Goal: Information Seeking & Learning: Learn about a topic

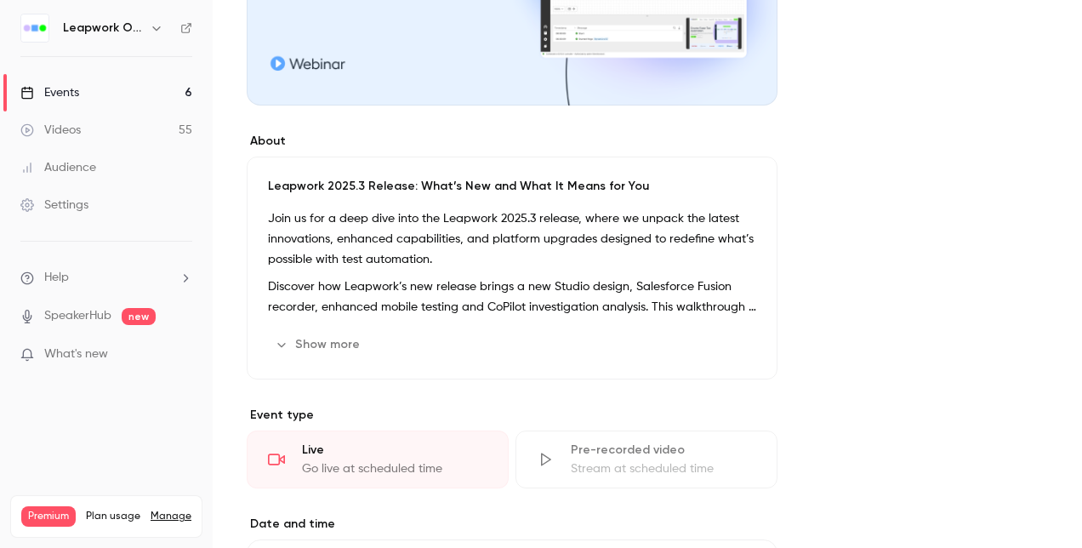
scroll to position [233, 0]
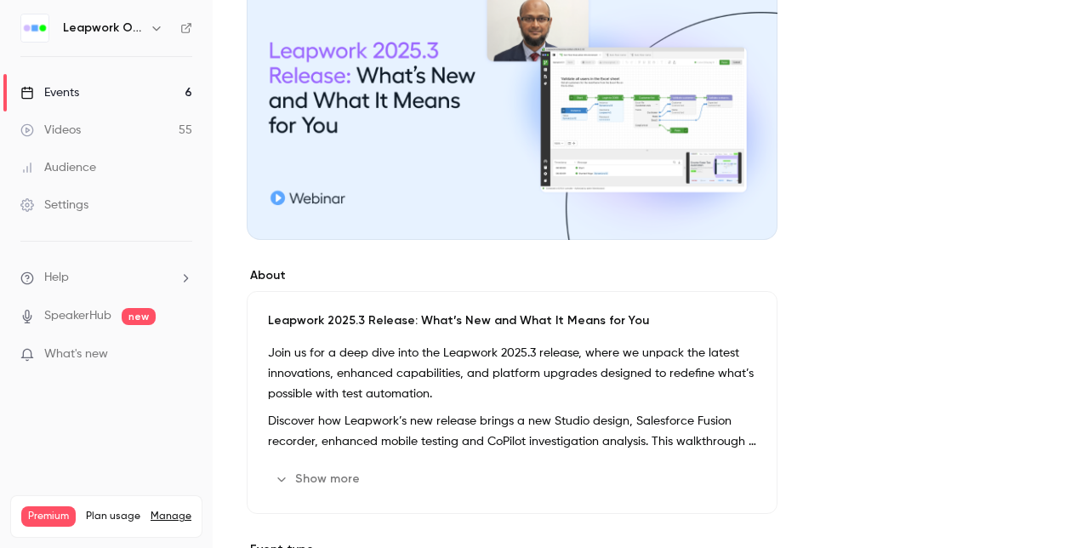
click at [66, 92] on div "Events" at bounding box center [49, 92] width 59 height 17
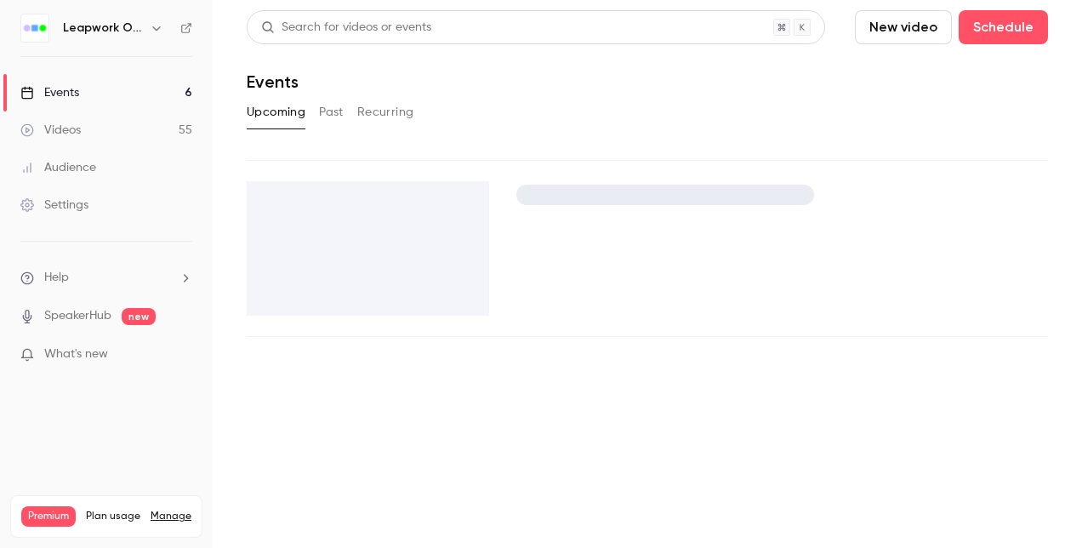
click at [320, 108] on button "Past" at bounding box center [331, 112] width 25 height 27
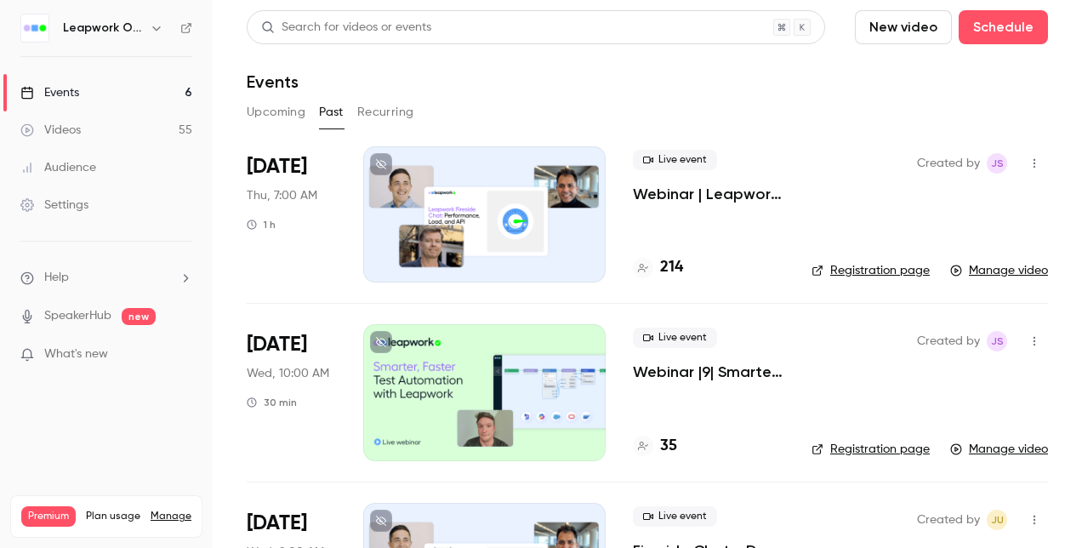
click at [400, 169] on div at bounding box center [484, 214] width 242 height 136
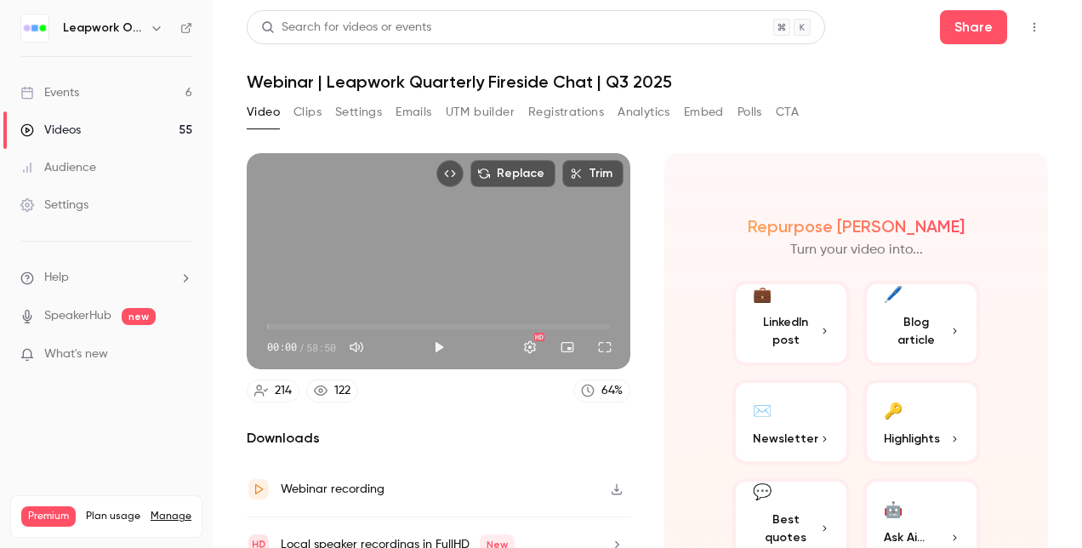
click at [755, 109] on button "Polls" at bounding box center [750, 112] width 25 height 27
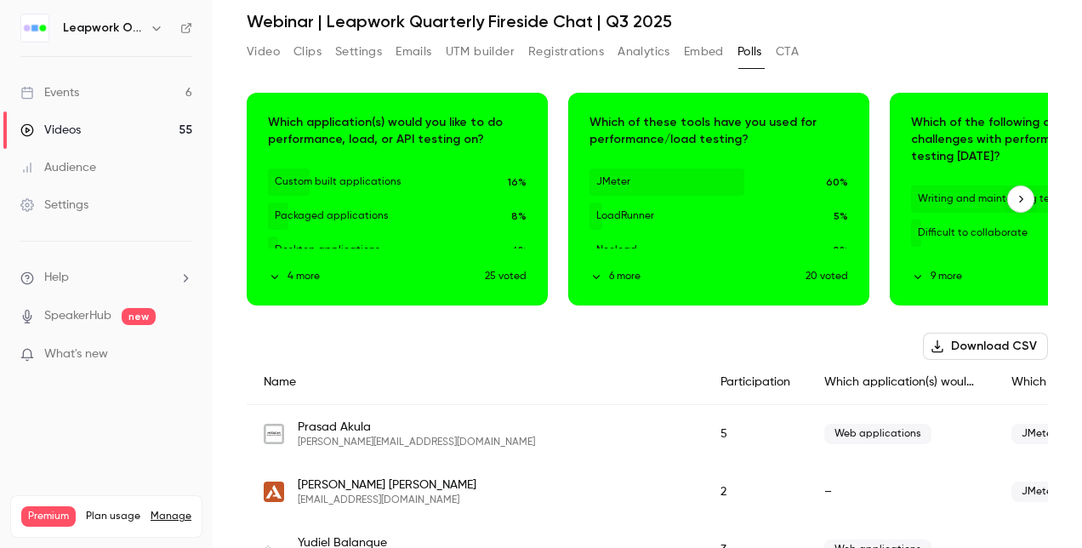
scroll to position [170, 0]
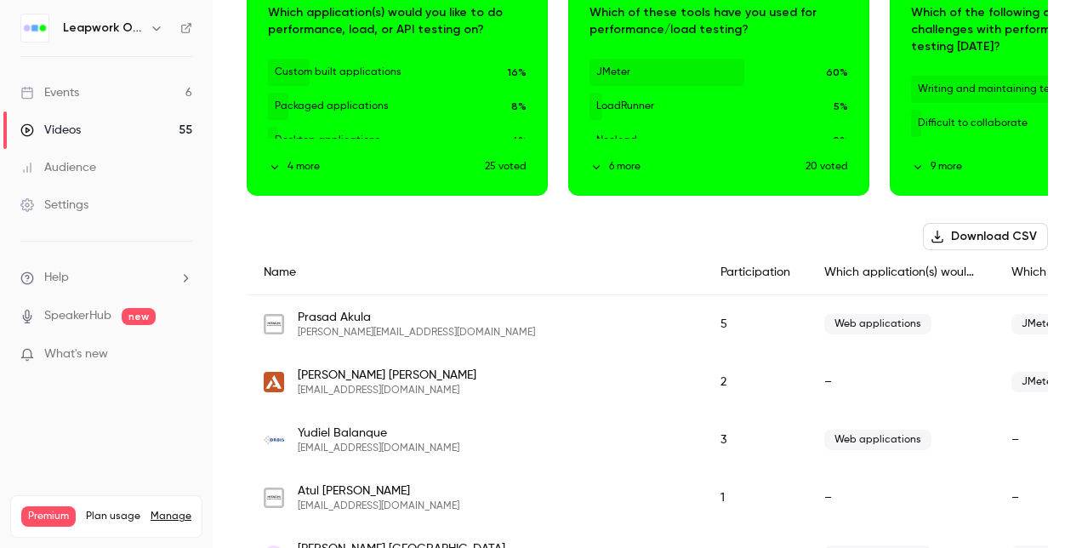
click at [944, 233] on button "Download CSV" at bounding box center [985, 236] width 125 height 27
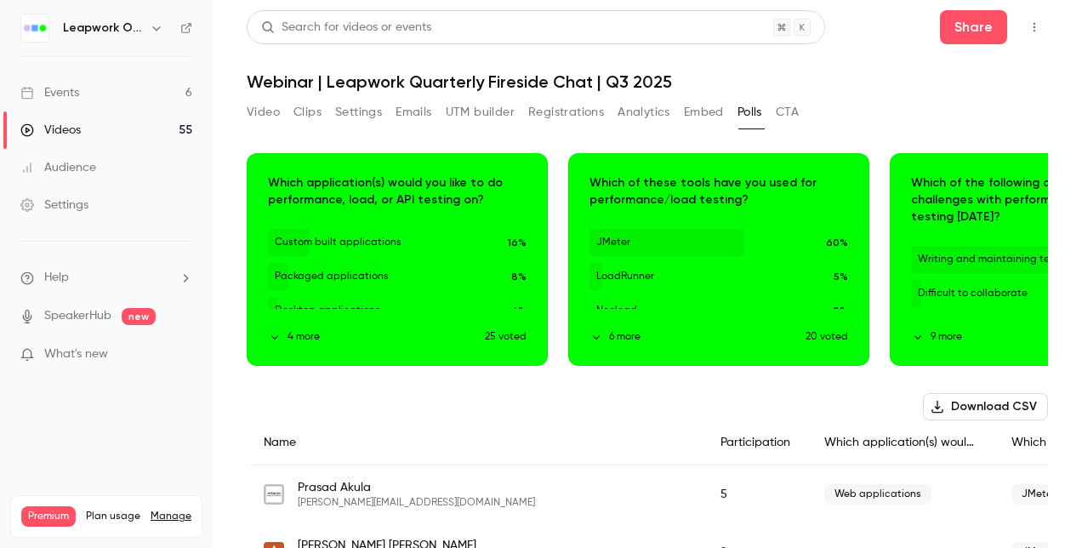
click at [632, 111] on button "Analytics" at bounding box center [644, 112] width 53 height 27
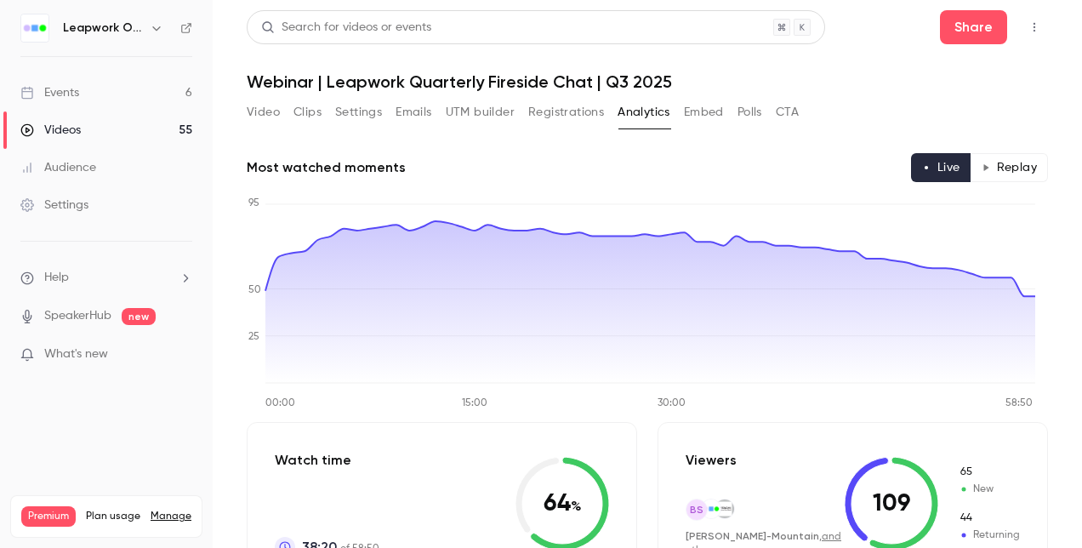
click at [366, 112] on button "Settings" at bounding box center [358, 112] width 47 height 27
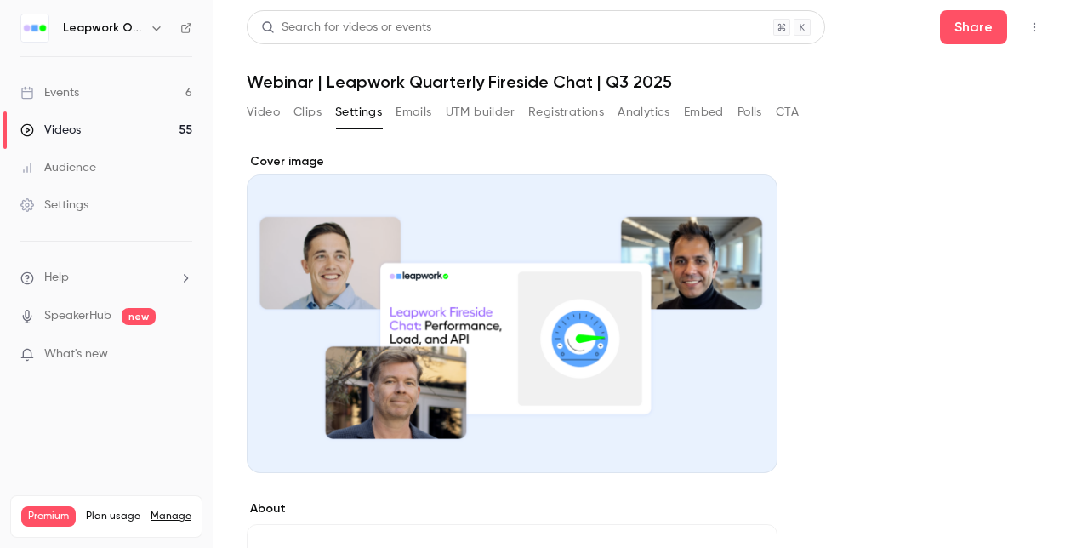
click at [477, 111] on button "UTM builder" at bounding box center [480, 112] width 69 height 27
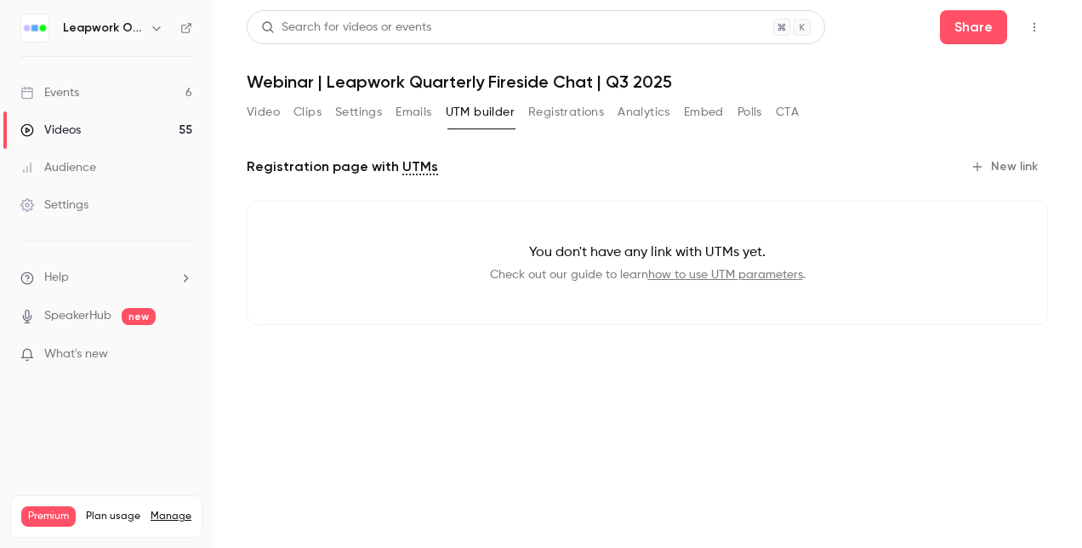
click at [548, 107] on button "Registrations" at bounding box center [566, 112] width 76 height 27
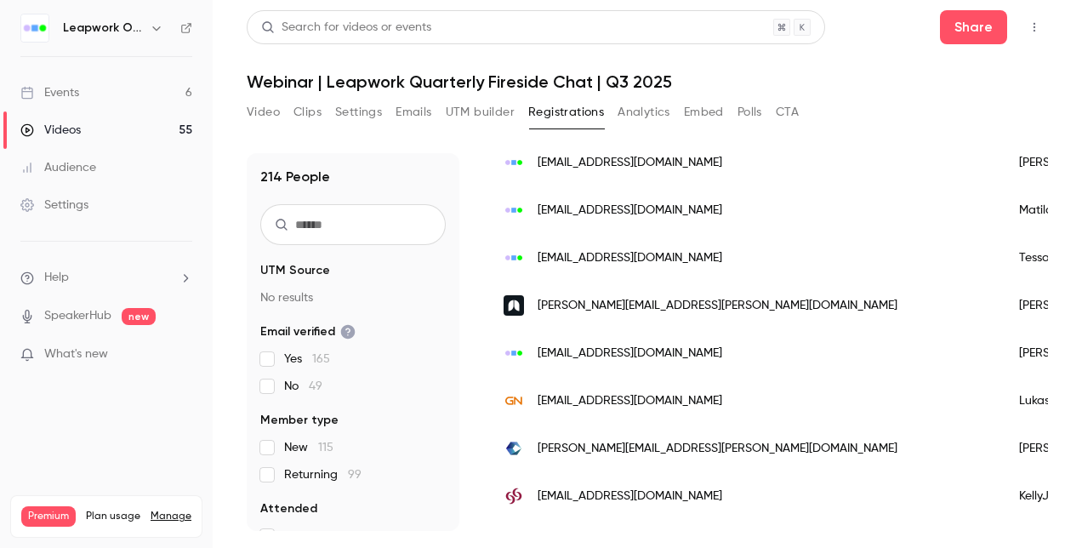
scroll to position [170, 0]
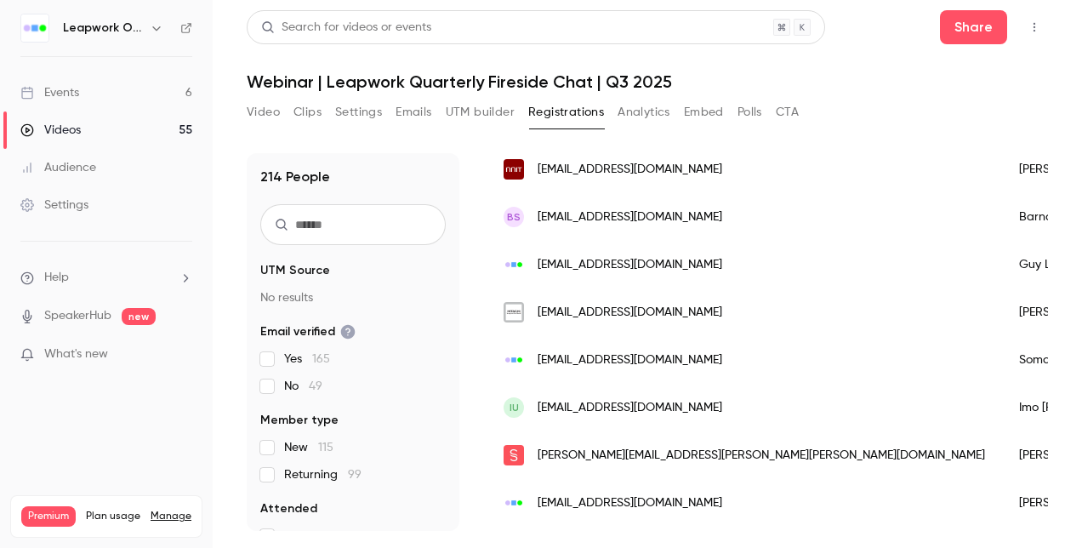
click at [644, 109] on button "Analytics" at bounding box center [644, 112] width 53 height 27
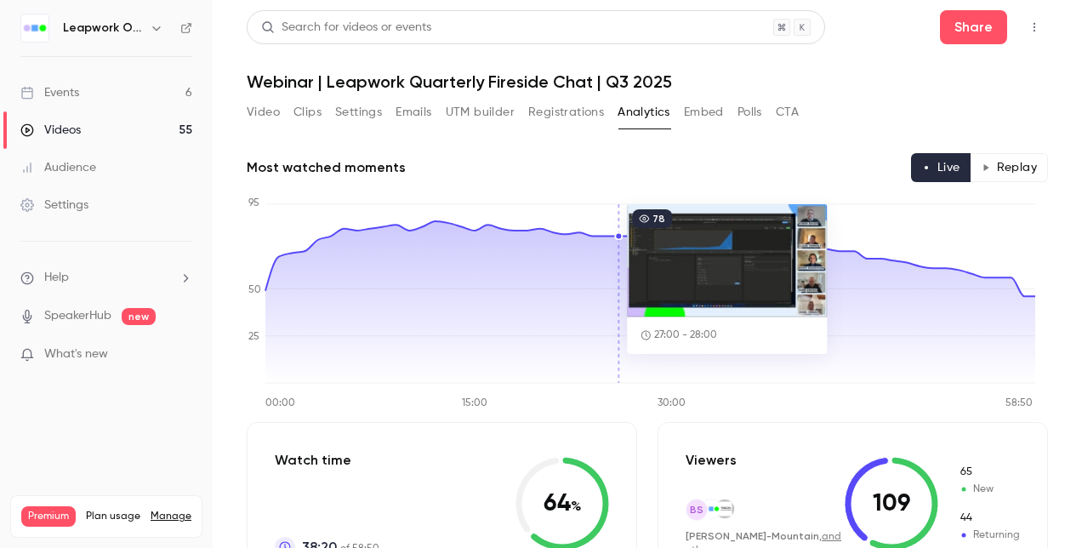
scroll to position [85, 0]
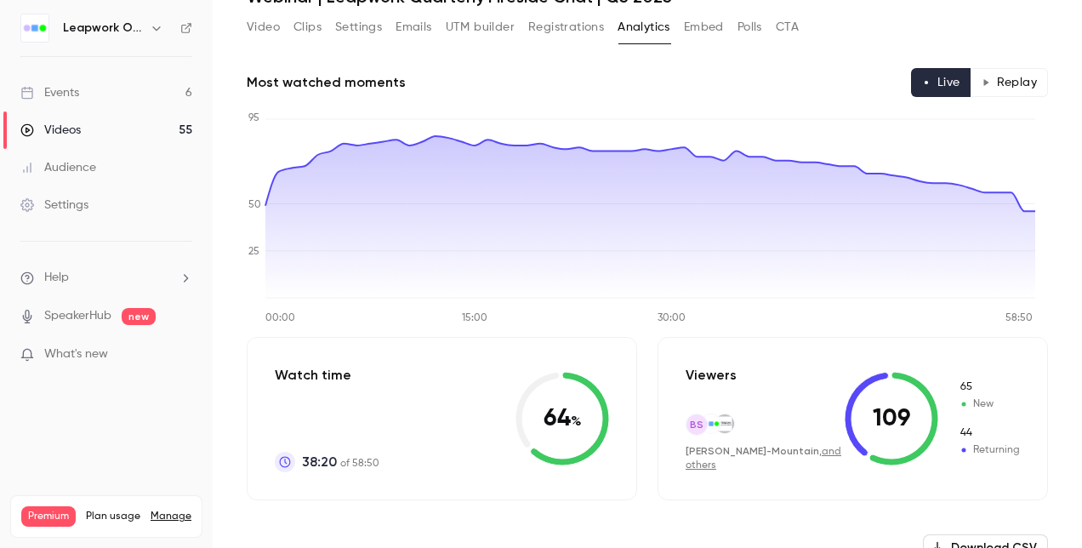
click at [791, 25] on button "CTA" at bounding box center [787, 27] width 23 height 27
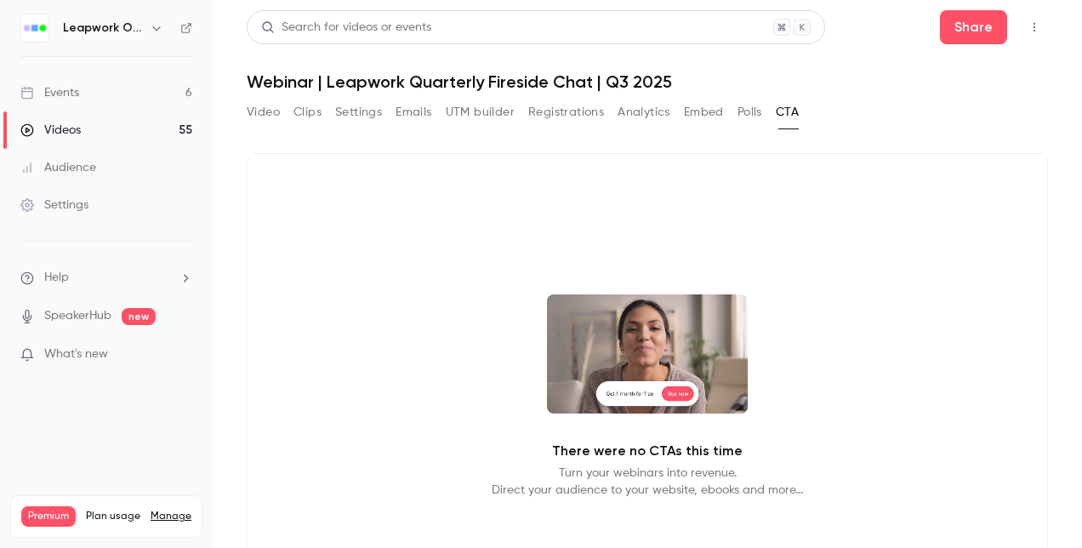
click at [754, 119] on button "Polls" at bounding box center [750, 112] width 25 height 27
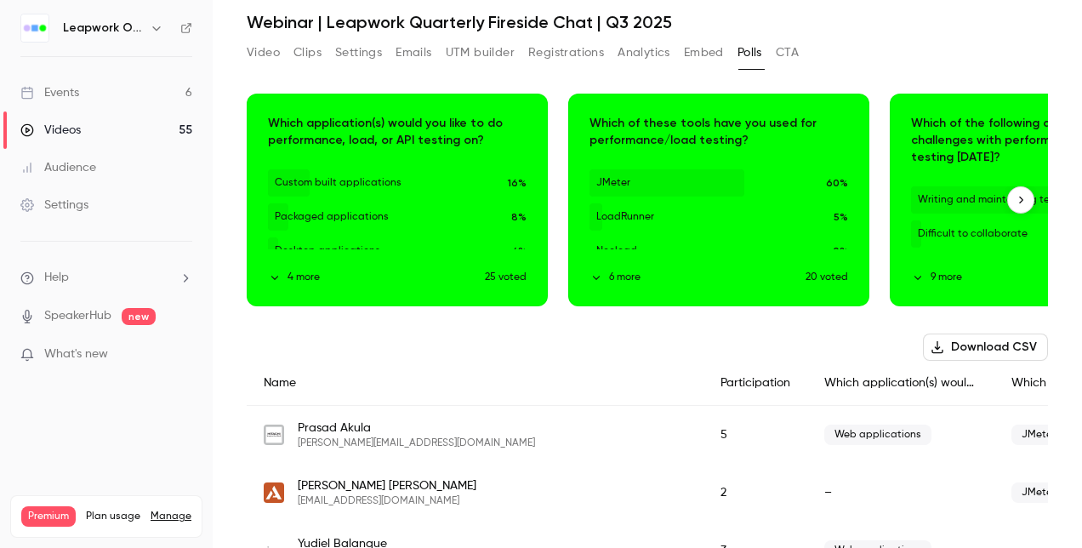
scroll to position [85, 0]
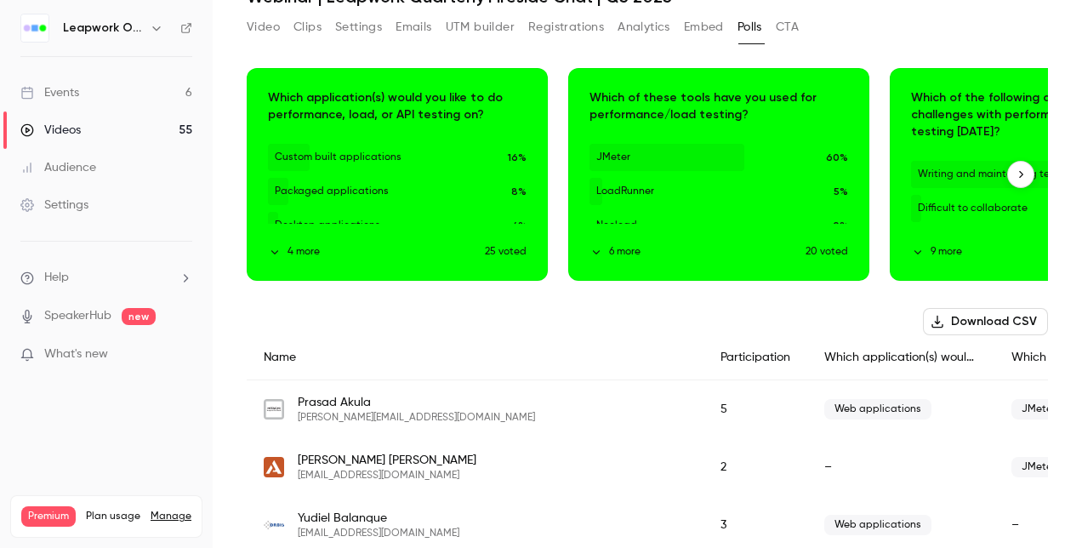
click at [1015, 174] on icon "button" at bounding box center [1021, 174] width 12 height 12
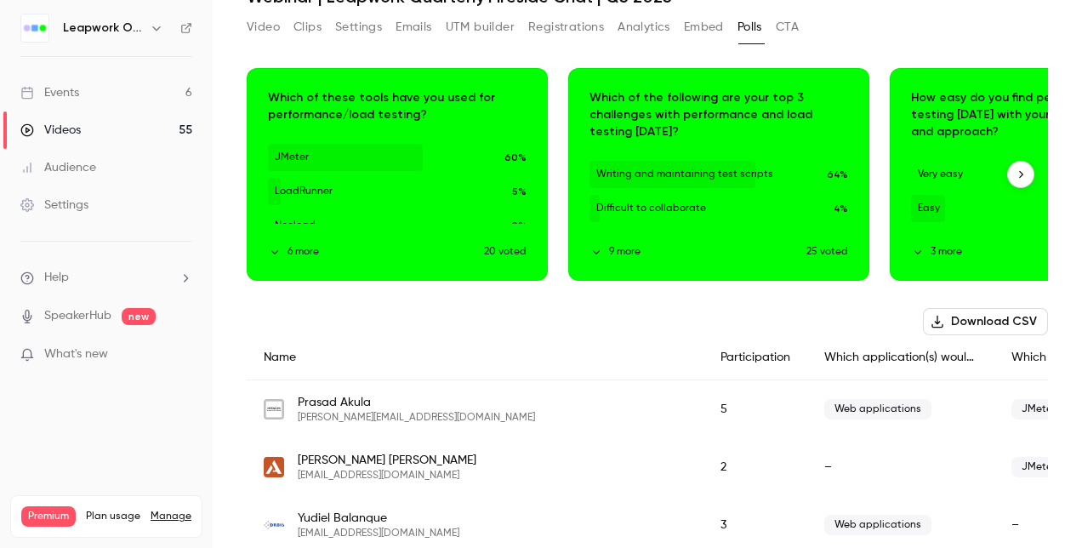
scroll to position [0, 322]
click at [1015, 174] on icon "button" at bounding box center [1021, 174] width 12 height 12
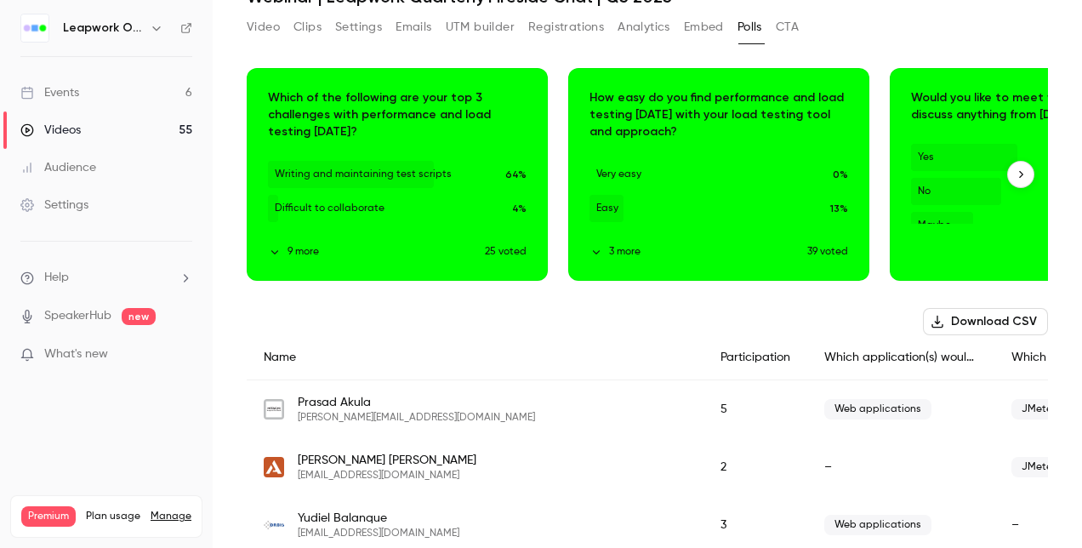
click at [1015, 174] on icon "button" at bounding box center [1021, 174] width 12 height 12
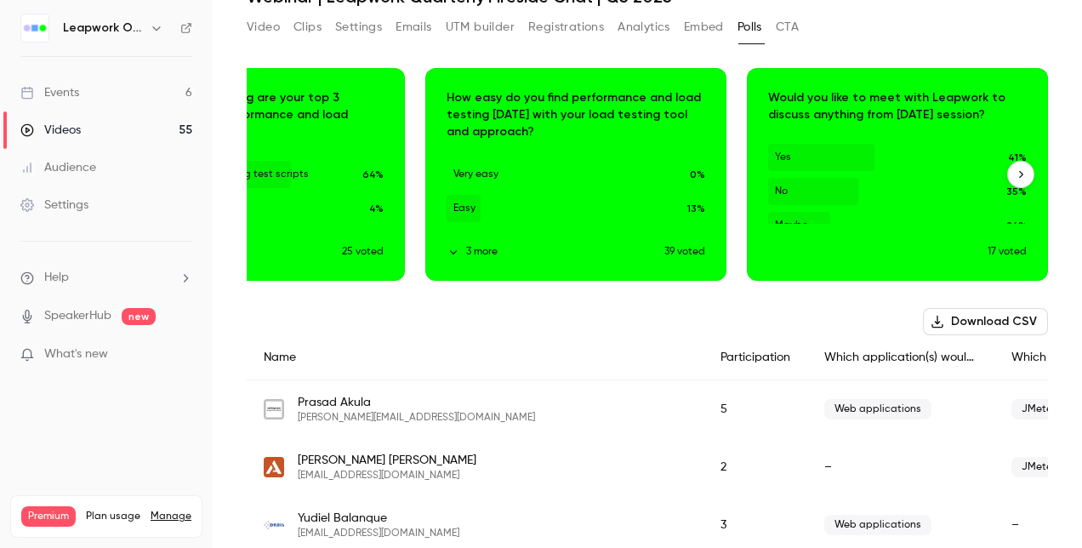
scroll to position [0, 799]
click at [1015, 174] on icon "button" at bounding box center [1021, 174] width 12 height 12
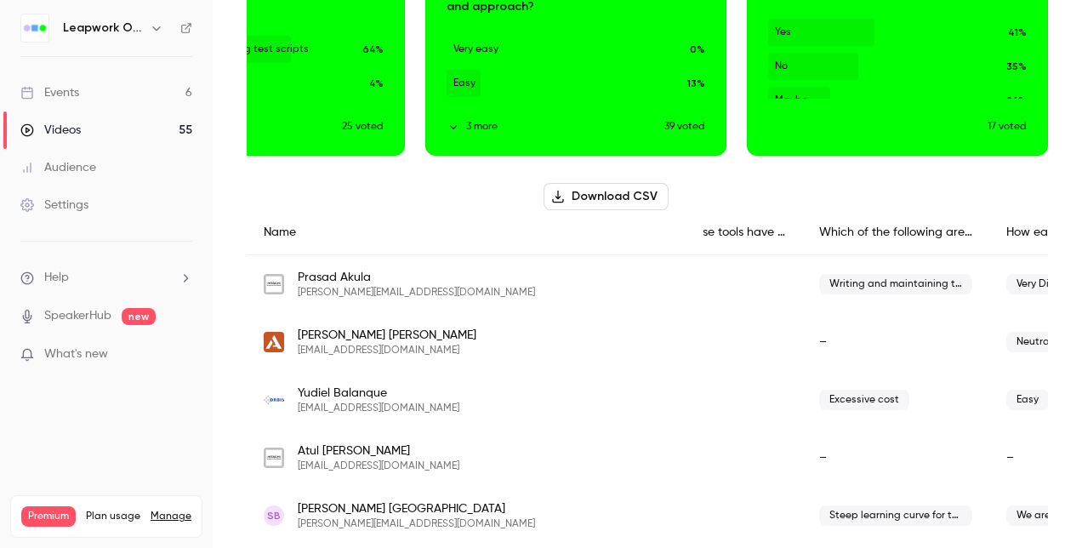
scroll to position [0, 0]
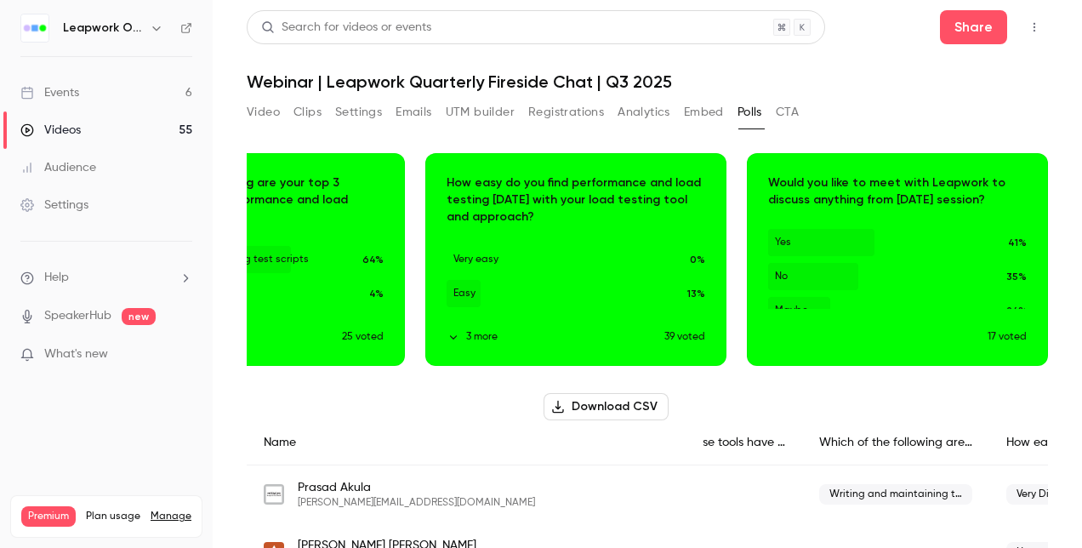
click at [567, 109] on button "Registrations" at bounding box center [566, 112] width 76 height 27
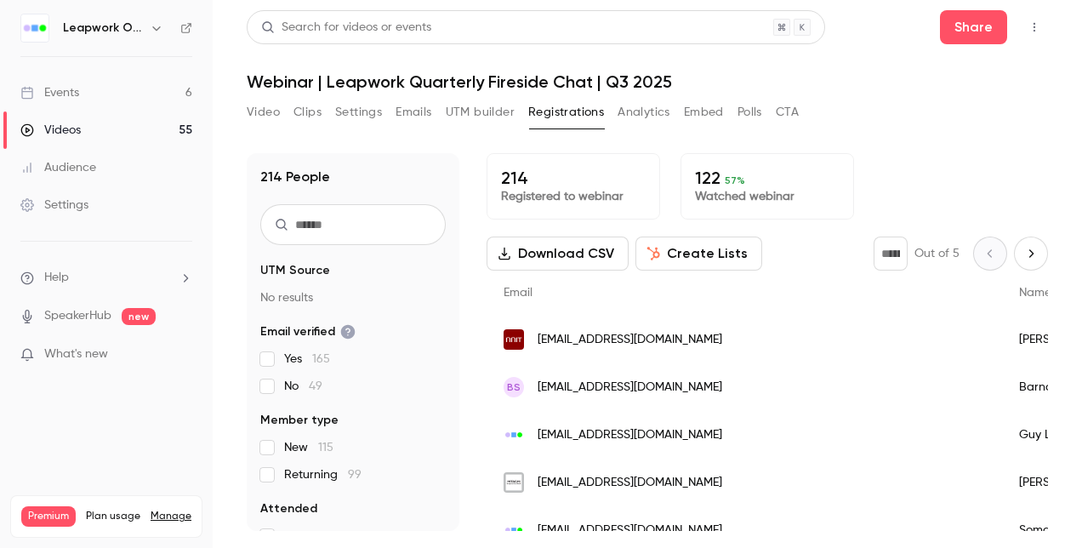
click at [510, 252] on icon "button" at bounding box center [505, 254] width 14 height 14
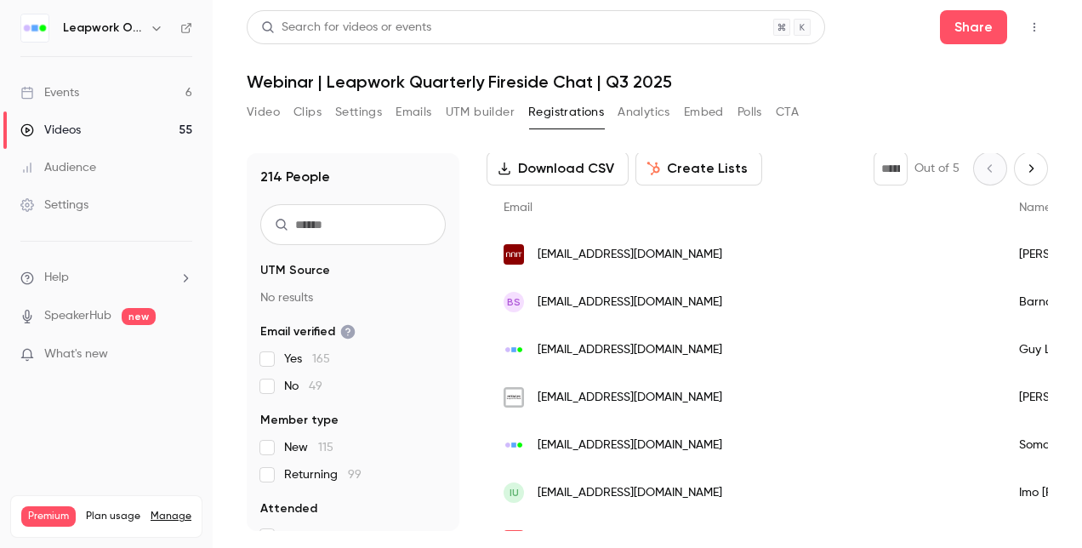
click at [361, 112] on button "Settings" at bounding box center [358, 112] width 47 height 27
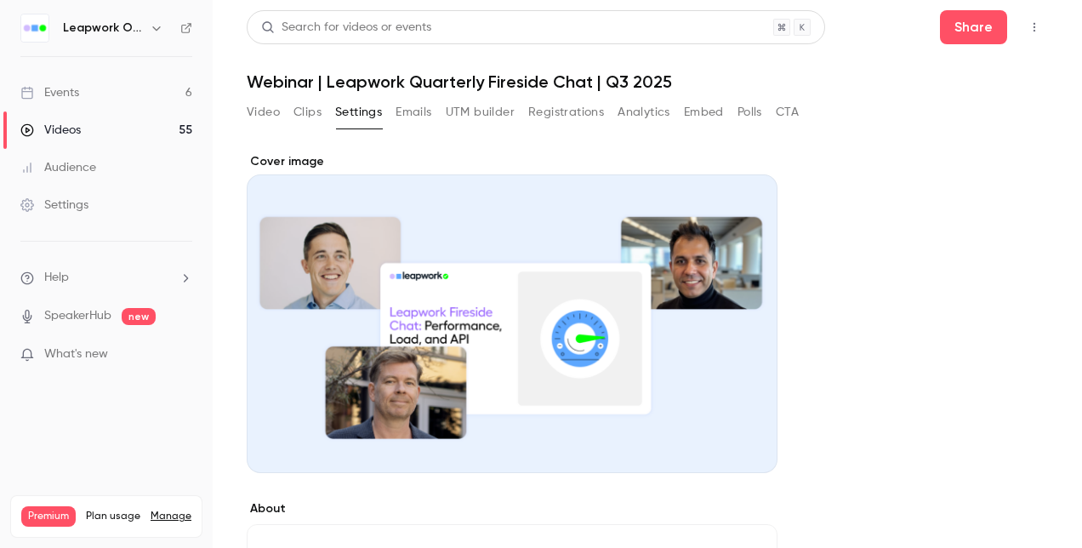
click at [419, 112] on button "Emails" at bounding box center [414, 112] width 36 height 27
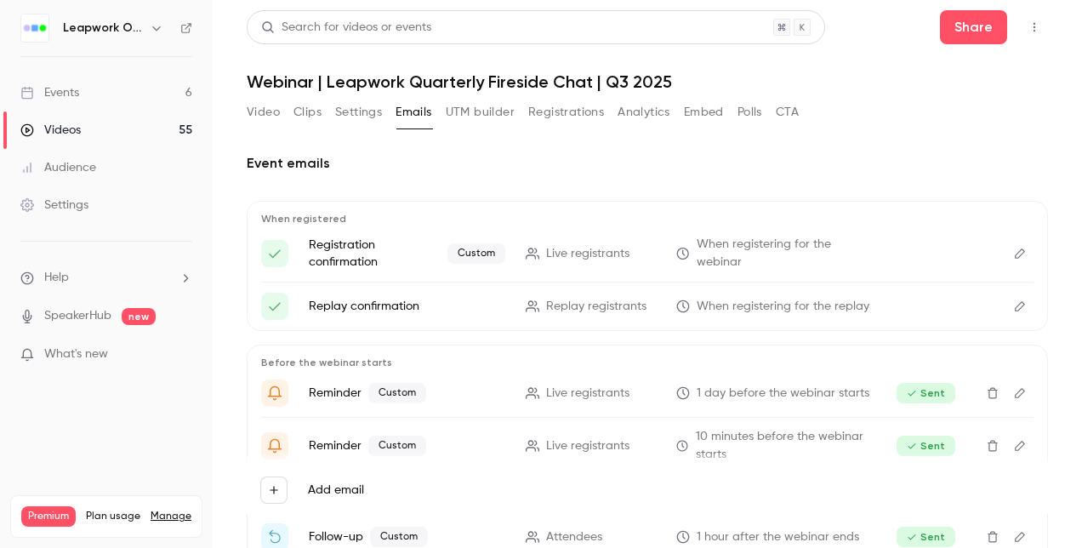
click at [269, 111] on button "Video" at bounding box center [263, 112] width 33 height 27
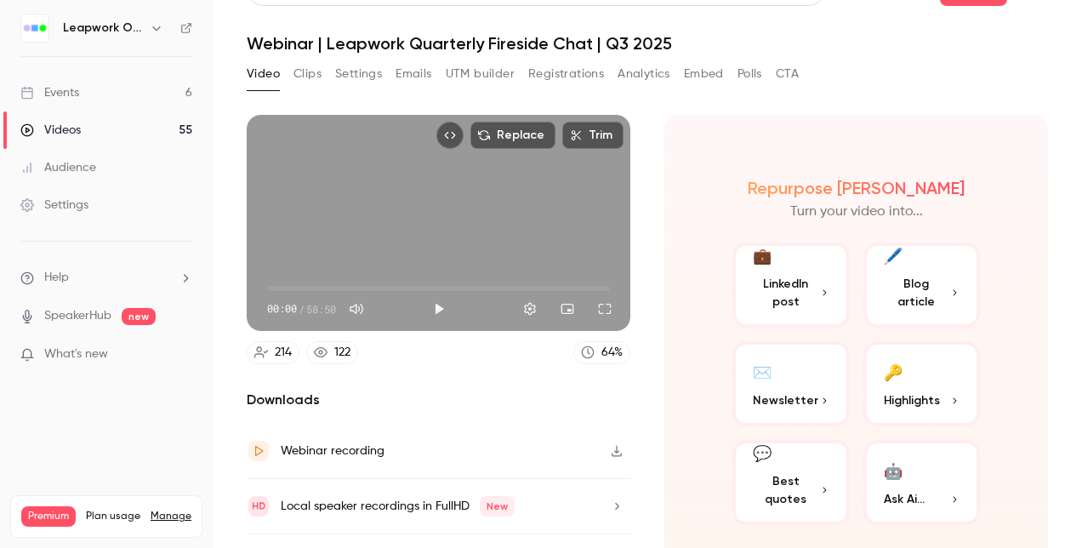
scroll to position [74, 0]
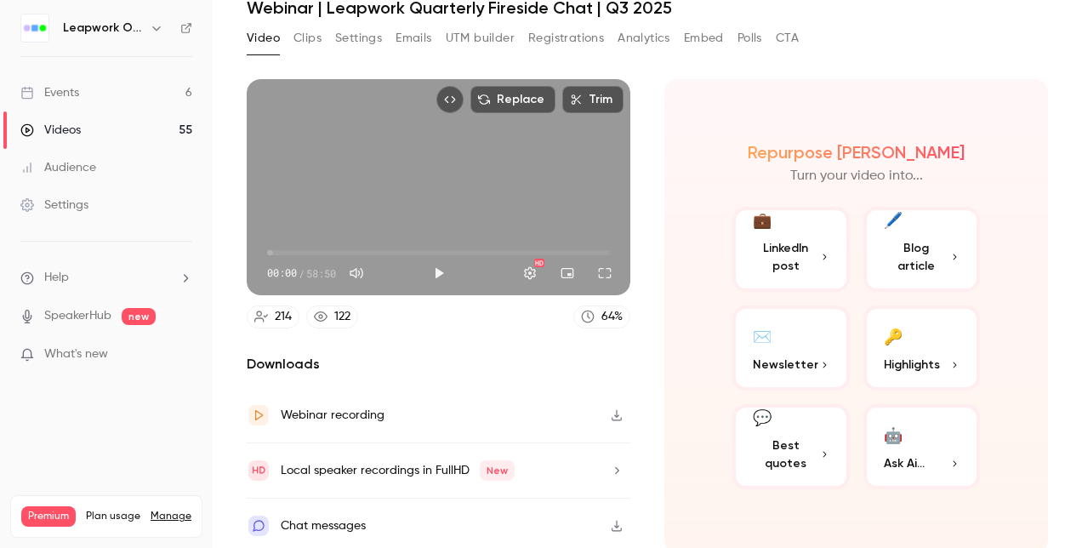
click at [610, 520] on icon "button" at bounding box center [617, 526] width 14 height 12
click at [339, 521] on div "Chat messages" at bounding box center [323, 526] width 85 height 20
click at [353, 521] on div "Chat messages" at bounding box center [323, 526] width 85 height 20
